Goal: Task Accomplishment & Management: Use online tool/utility

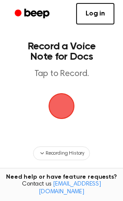
click at [63, 105] on span "button" at bounding box center [61, 106] width 36 height 36
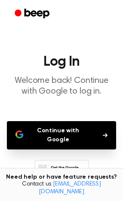
click at [81, 131] on button "Continue with Google" at bounding box center [61, 135] width 109 height 28
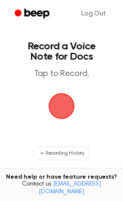
click at [63, 117] on span "button" at bounding box center [61, 106] width 48 height 48
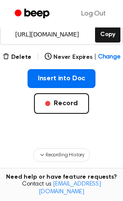
scroll to position [159, 0]
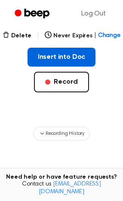
click at [59, 60] on button "Insert into Doc" at bounding box center [61, 57] width 68 height 19
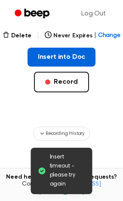
click at [72, 56] on button "Insert into Doc" at bounding box center [61, 57] width 68 height 19
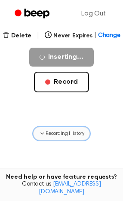
click at [60, 135] on span "Recording History" at bounding box center [64, 133] width 39 height 8
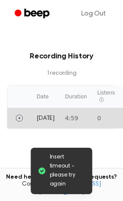
scroll to position [269, 0]
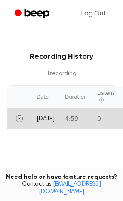
click at [63, 120] on td "4:59" at bounding box center [76, 118] width 32 height 21
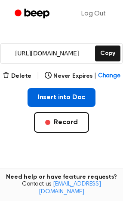
scroll to position [120, 0]
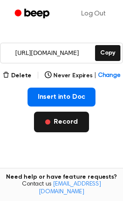
click at [69, 117] on button "Record" at bounding box center [61, 121] width 54 height 21
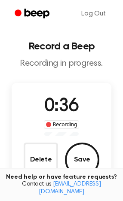
scroll to position [9, 0]
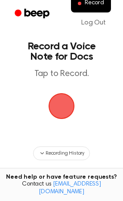
click at [58, 107] on span "button" at bounding box center [61, 105] width 31 height 31
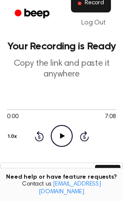
click at [94, 9] on button "Record" at bounding box center [91, 3] width 40 height 18
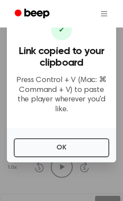
scroll to position [12, 0]
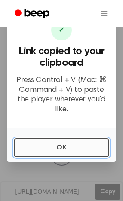
click at [69, 146] on button "OK" at bounding box center [61, 147] width 95 height 19
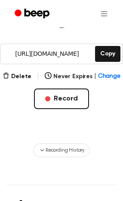
scroll to position [153, 0]
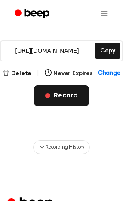
click at [61, 101] on button "Record" at bounding box center [61, 95] width 54 height 21
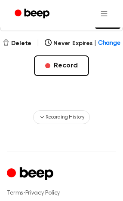
scroll to position [205, 0]
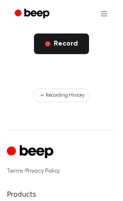
click at [48, 42] on span "button" at bounding box center [47, 43] width 5 height 5
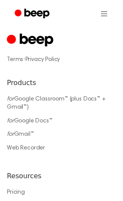
scroll to position [319, 0]
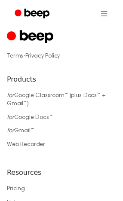
drag, startPoint x: 59, startPoint y: 127, endPoint x: 68, endPoint y: 127, distance: 9.0
click at [68, 127] on li "for Gmail™" at bounding box center [61, 130] width 109 height 9
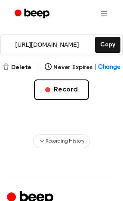
scroll to position [152, 0]
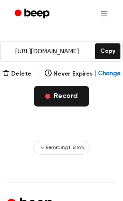
click at [69, 97] on button "Record" at bounding box center [61, 96] width 54 height 21
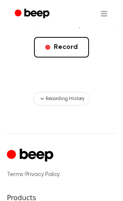
scroll to position [199, 0]
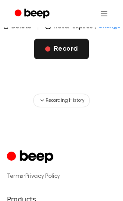
click at [68, 54] on button "Record" at bounding box center [61, 49] width 54 height 21
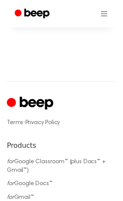
scroll to position [0, 0]
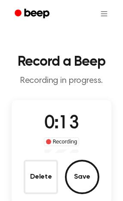
click at [68, 55] on h1 "Record a Beep" at bounding box center [61, 62] width 109 height 14
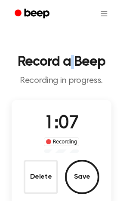
click at [68, 55] on h1 "Record a Beep" at bounding box center [61, 62] width 109 height 14
